Goal: Task Accomplishment & Management: Use online tool/utility

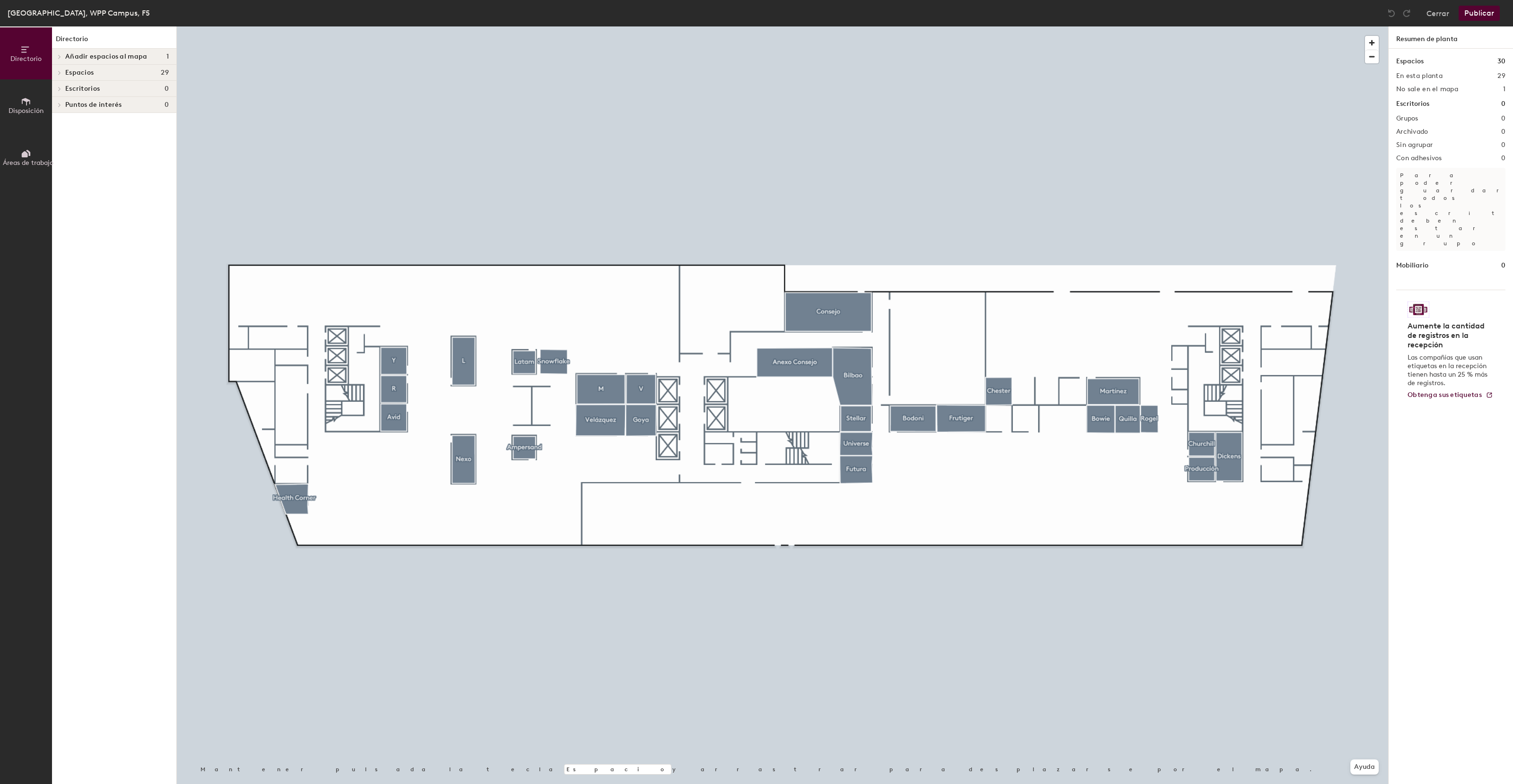
click at [89, 58] on span "Añadir espacios al mapa" at bounding box center [106, 56] width 82 height 8
click at [997, 418] on div "Directorio Disposición Áreas de trabajo Directorio Añadir espacios al mapa 1 Ca…" at bounding box center [757, 405] width 1513 height 758
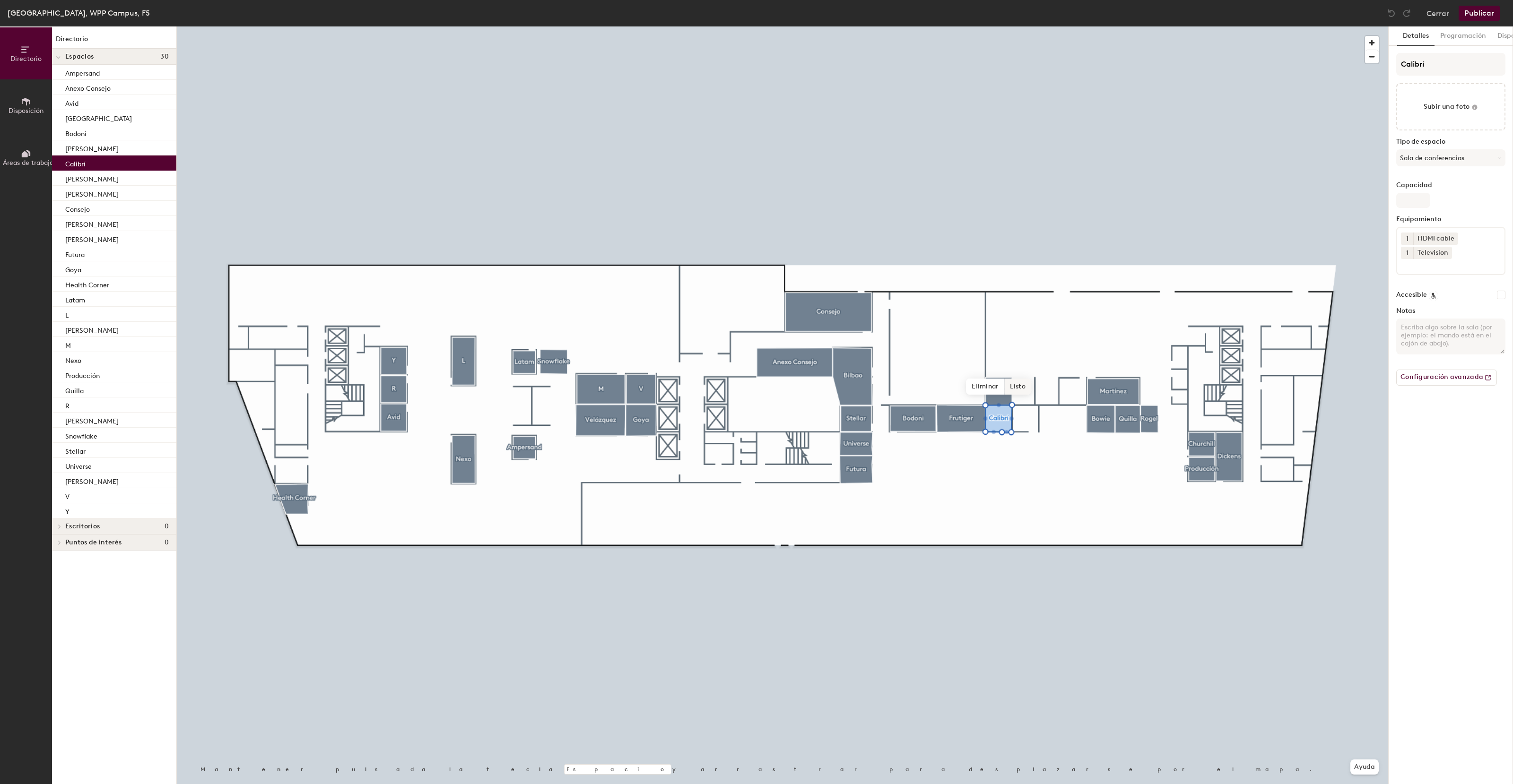
click at [1023, 386] on span "Listo" at bounding box center [1017, 386] width 26 height 16
click at [1480, 19] on button "Publicar" at bounding box center [1479, 14] width 41 height 15
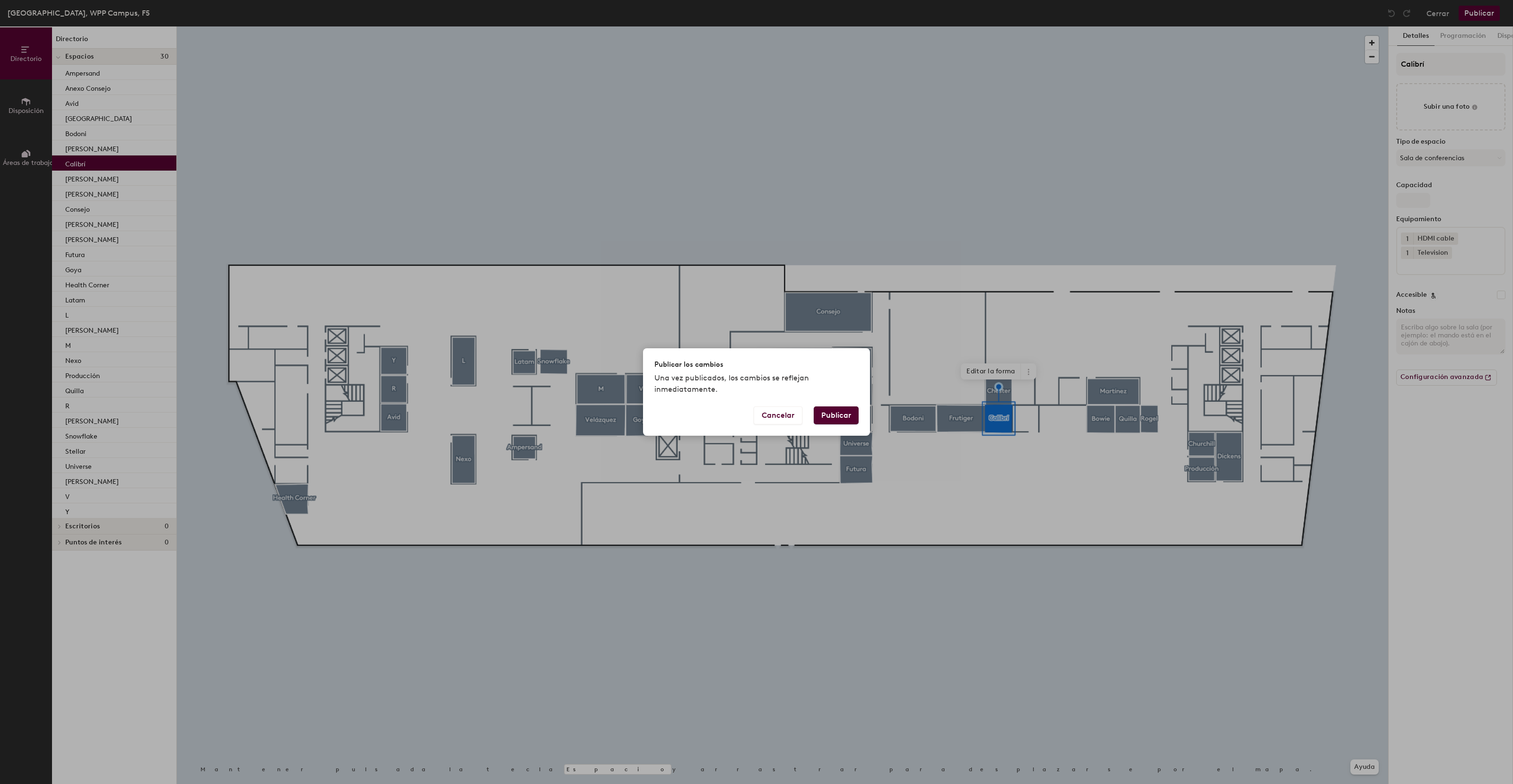
click at [845, 418] on button "Publicar" at bounding box center [836, 415] width 45 height 18
